Goal: Task Accomplishment & Management: Use online tool/utility

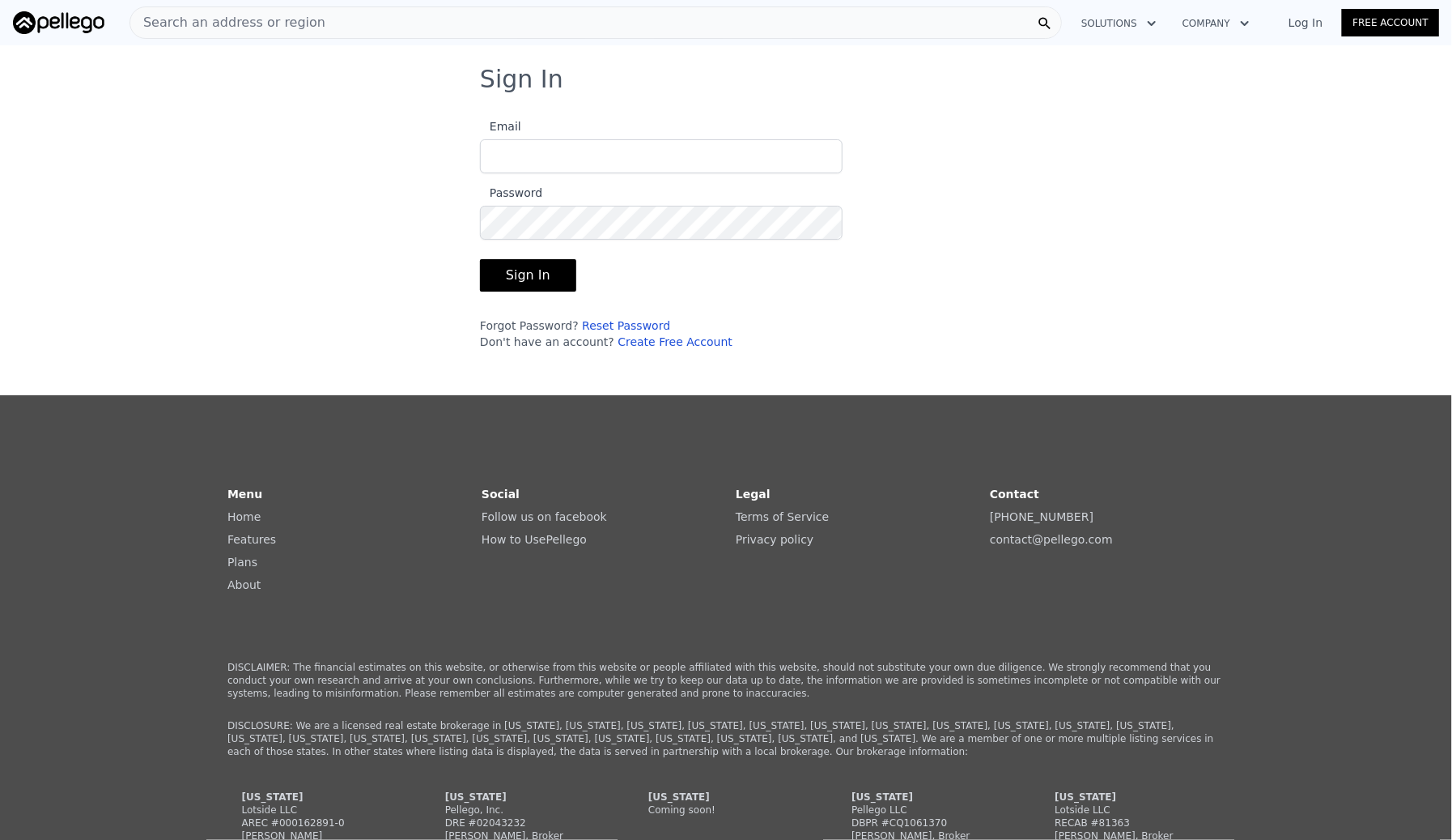
type input "[PERSON_NAME][EMAIL_ADDRESS][PERSON_NAME][DOMAIN_NAME]"
click at [518, 269] on button "Sign In" at bounding box center [528, 276] width 96 height 32
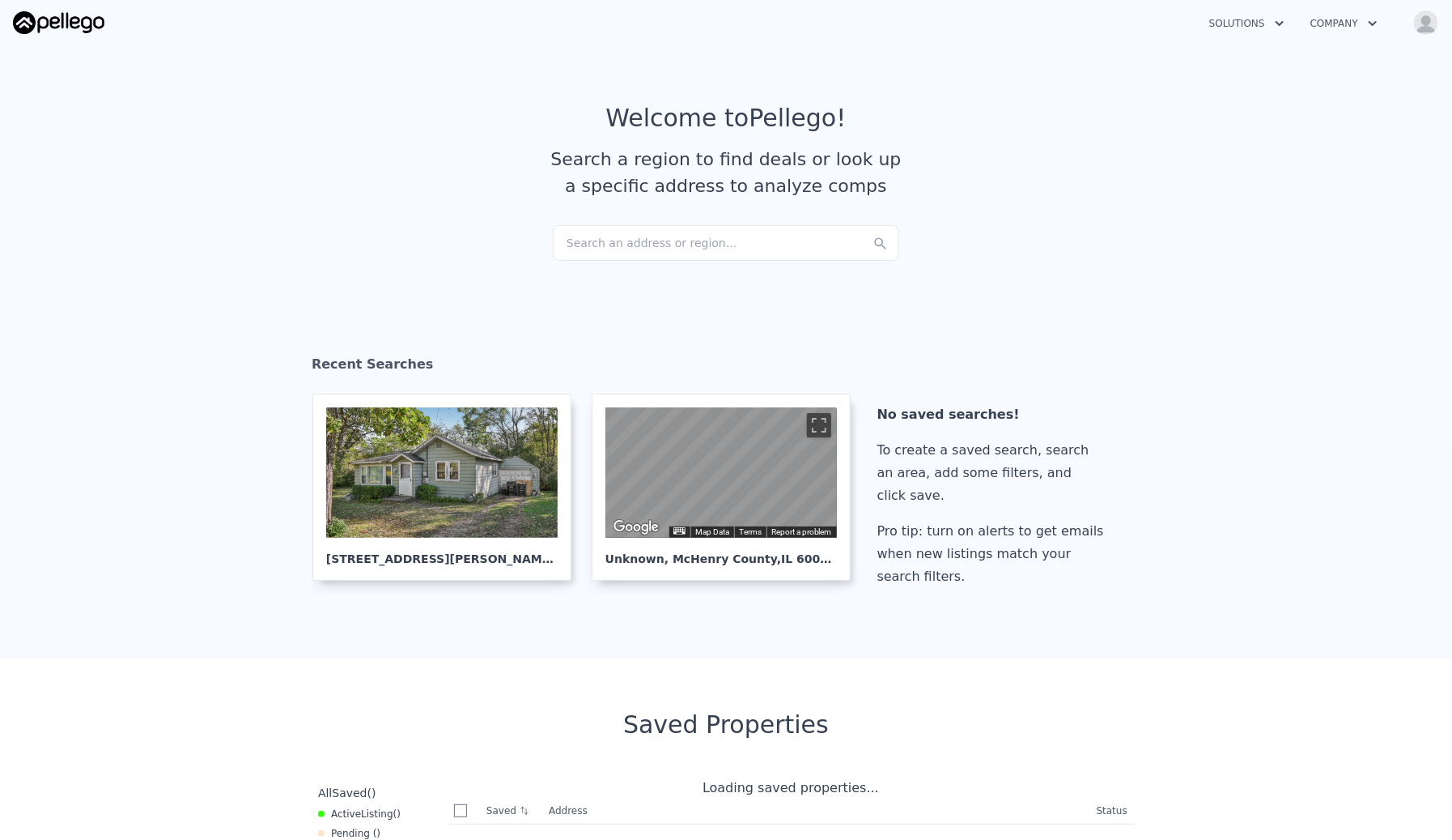
click at [642, 225] on div "Search an address or region..." at bounding box center [726, 242] width 346 height 35
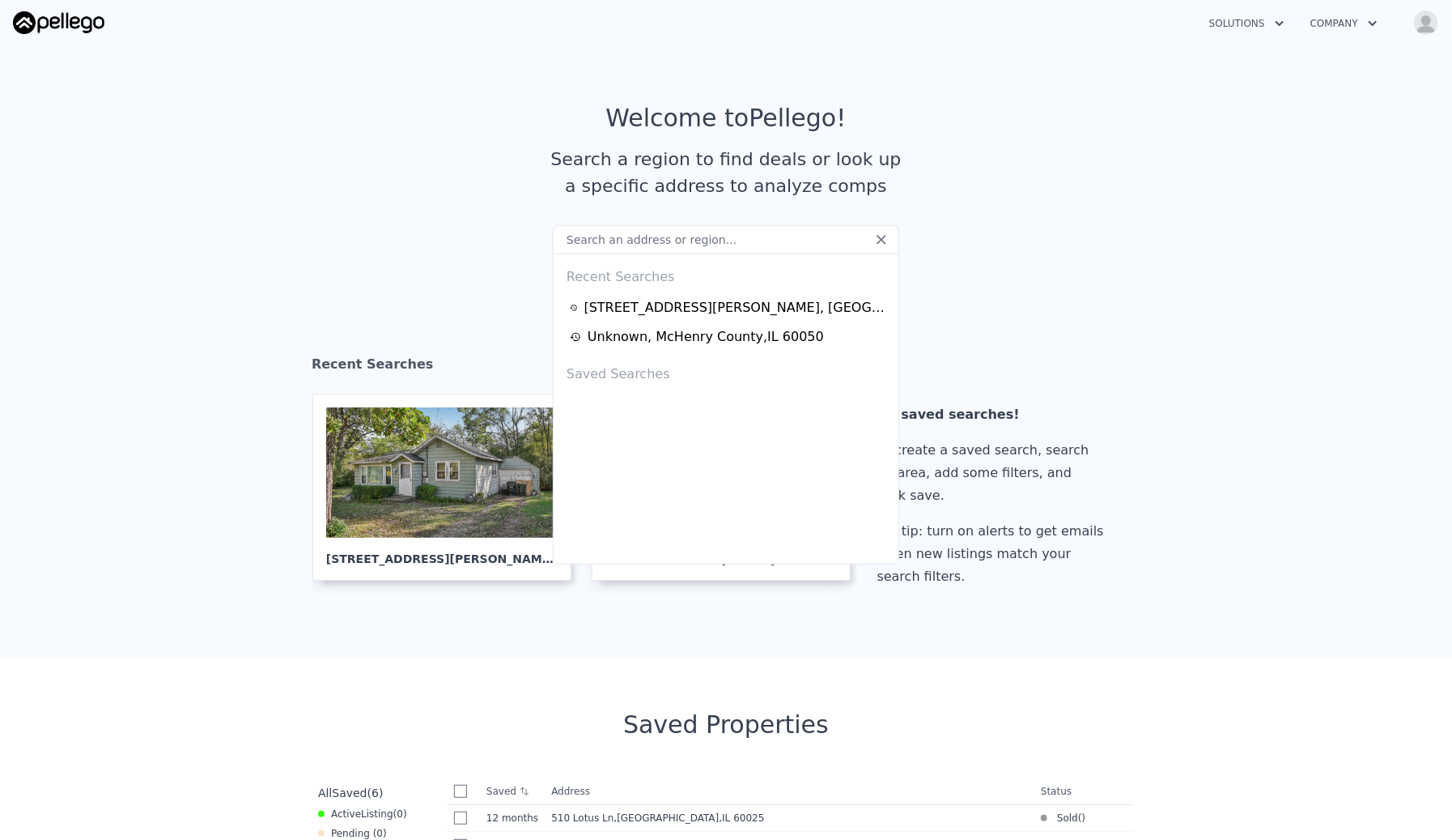
click at [648, 243] on input "text" at bounding box center [726, 239] width 346 height 30
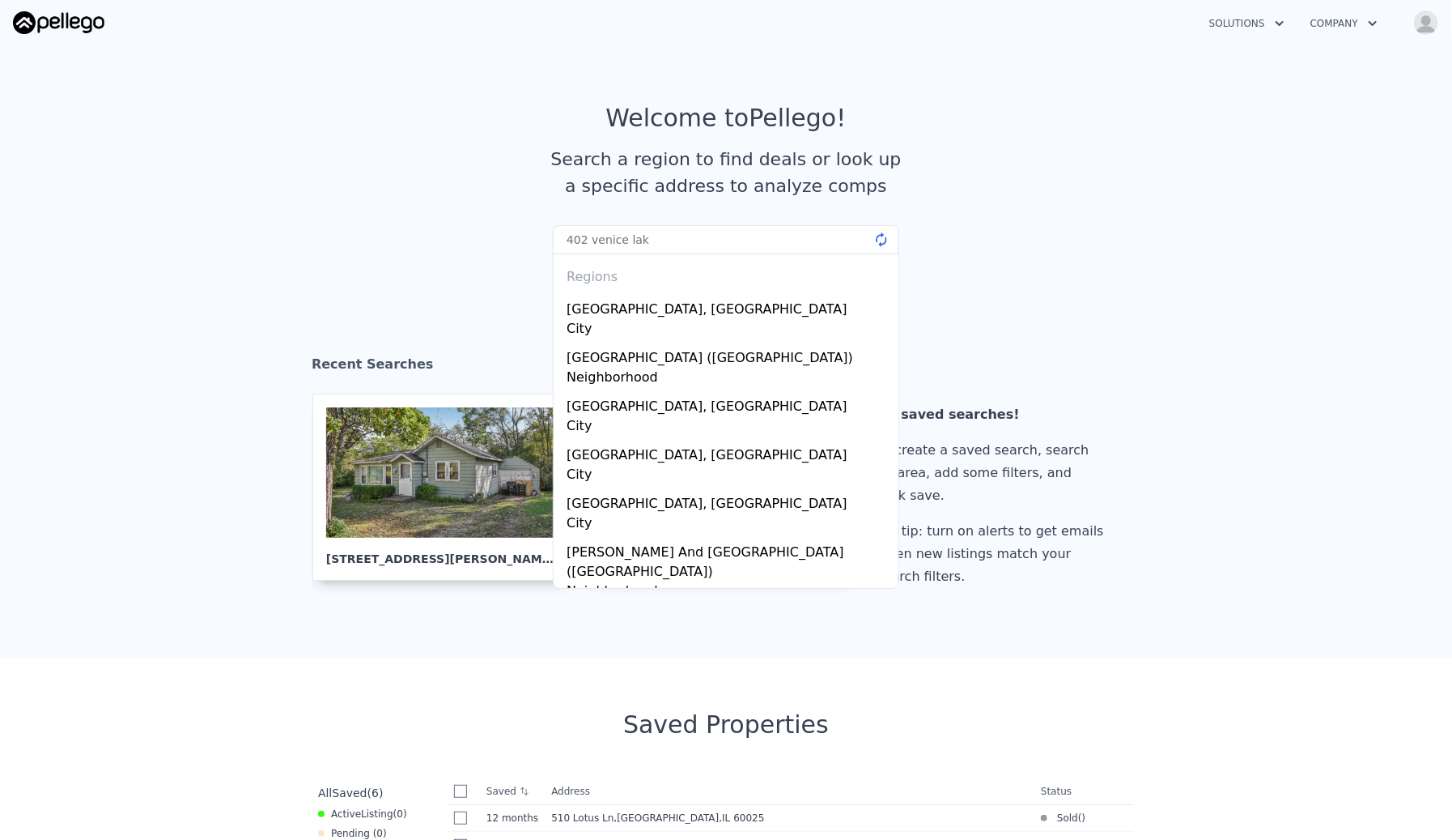
type input "402 [GEOGRAPHIC_DATA]"
